Goal: Check status

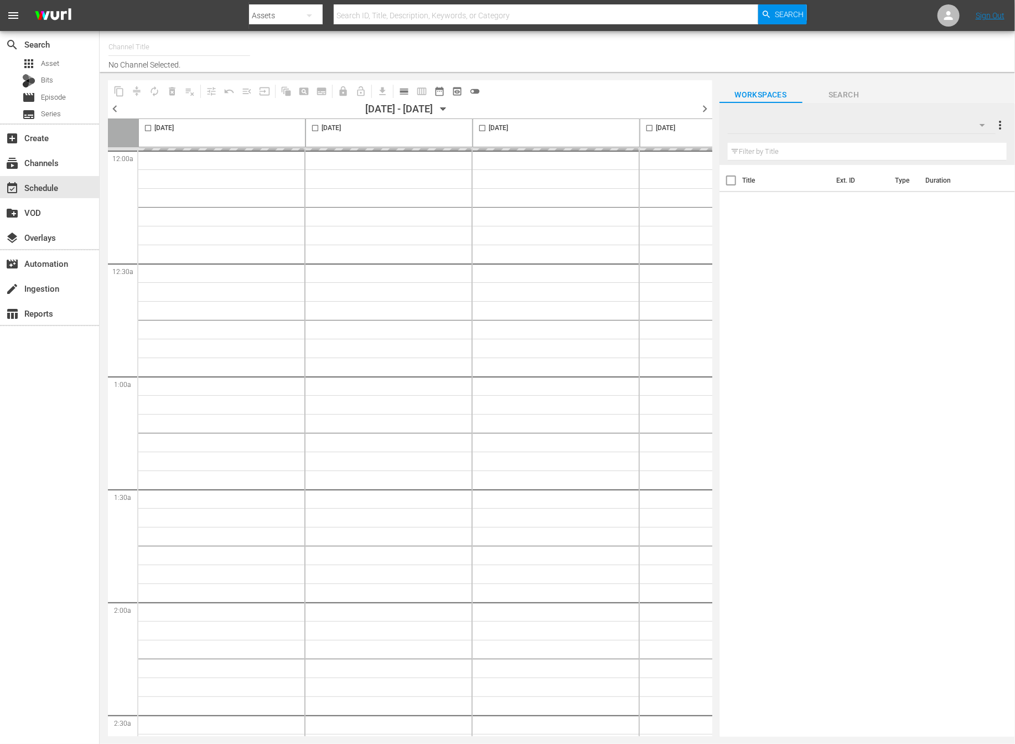
type input "NEW KPOP (617)"
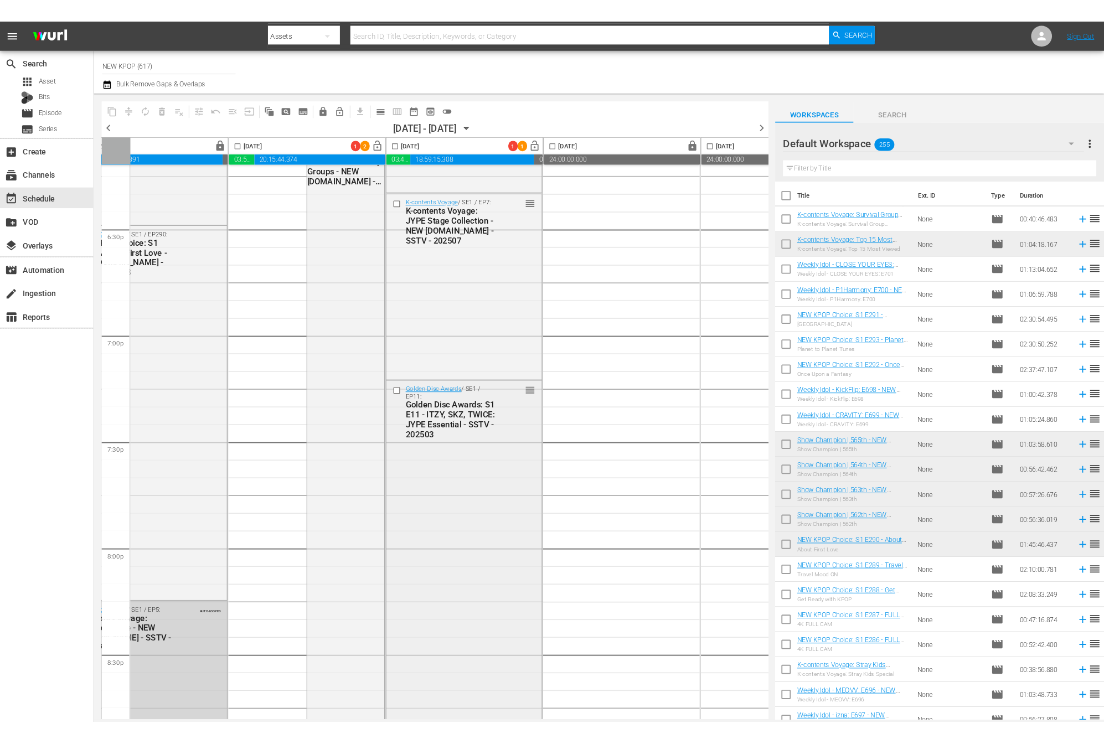
scroll to position [4838, 230]
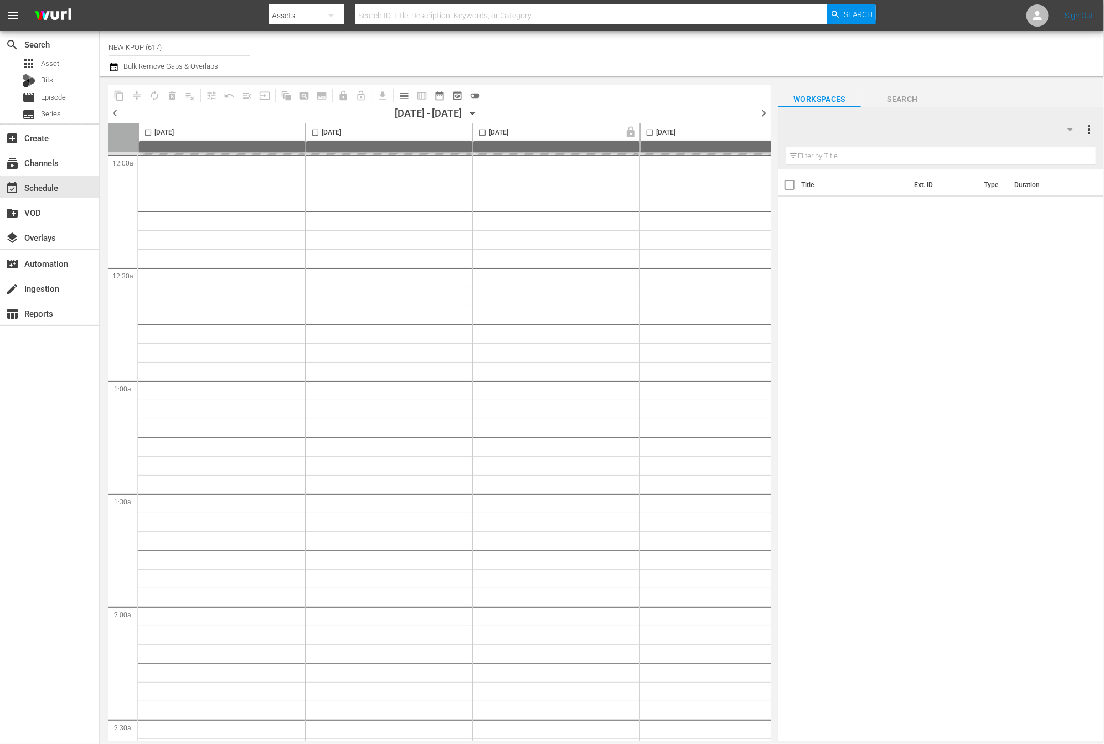
type input "NEW KPOP (617)"
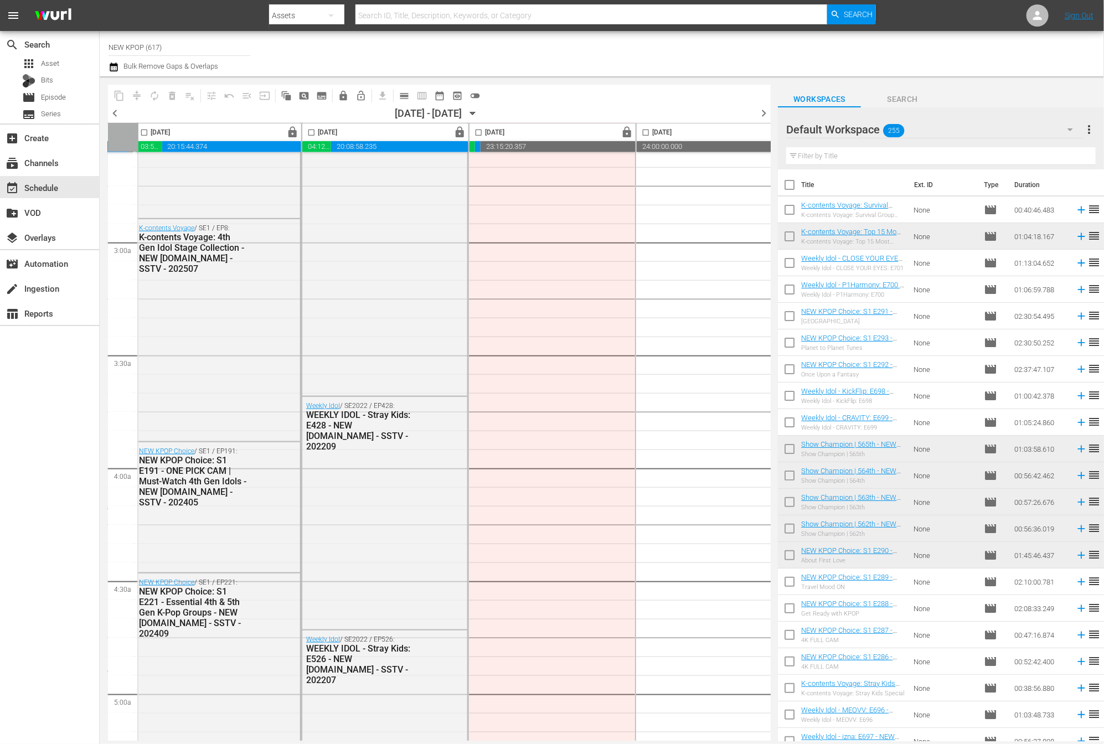
scroll to position [396, 338]
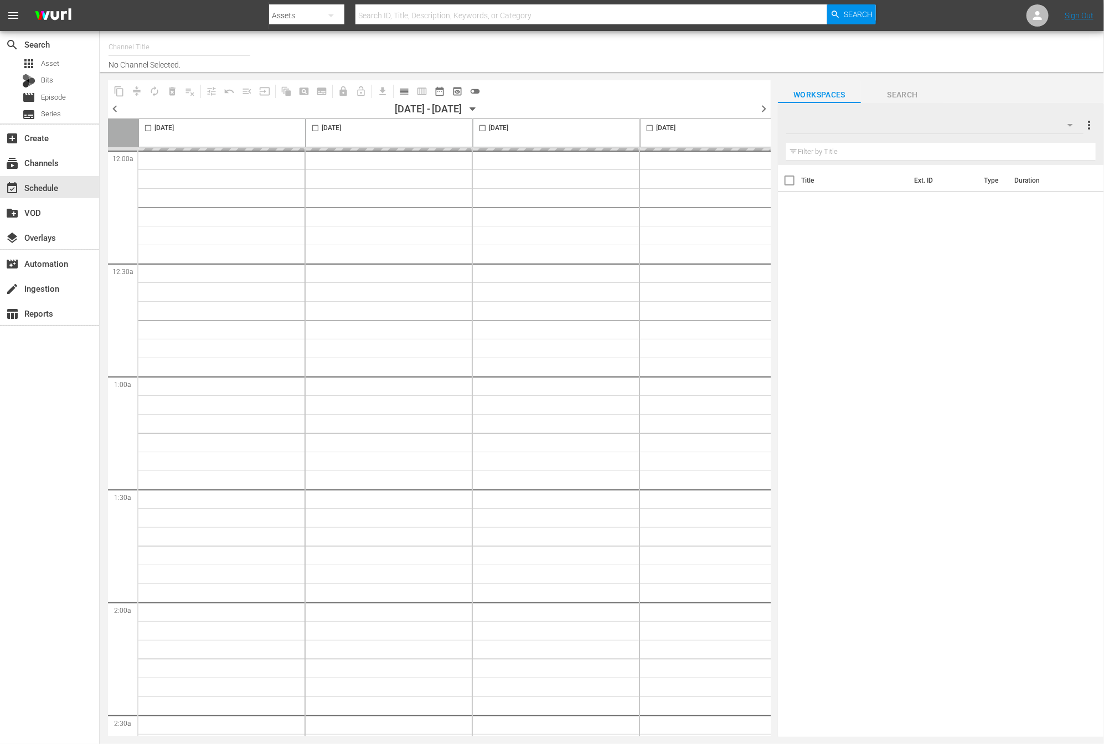
type input "NEW KPOP (617)"
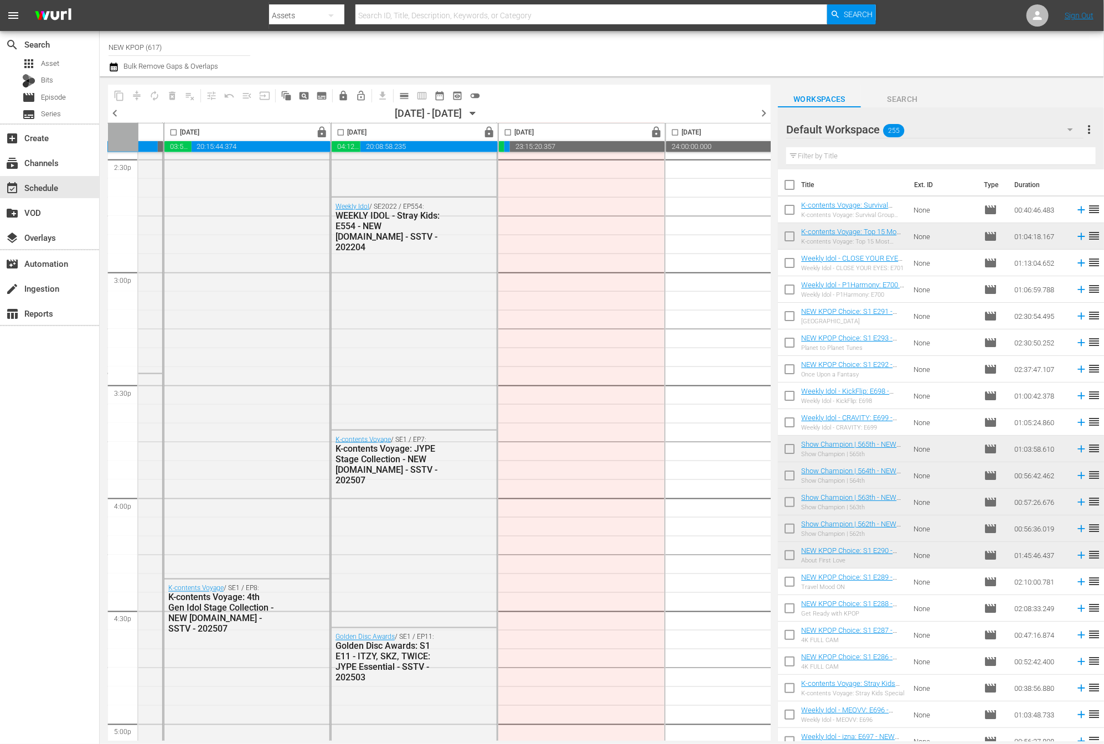
scroll to position [3071, 309]
